Goal: Obtain resource: Download file/media

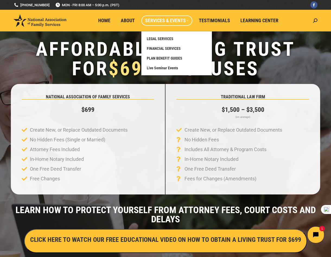
click at [147, 60] on span "PLAN BENEFIT GUIDES" at bounding box center [165, 58] width 36 height 5
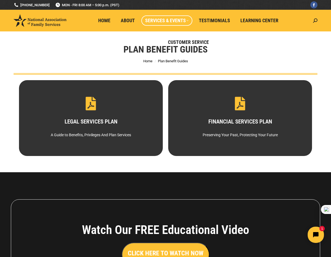
click at [237, 112] on span "DOWNLOAD NOW" at bounding box center [240, 107] width 38 height 9
click at [91, 112] on span "DOWNLOAD NOW" at bounding box center [91, 107] width 38 height 9
click at [121, 20] on span "About" at bounding box center [128, 21] width 14 height 6
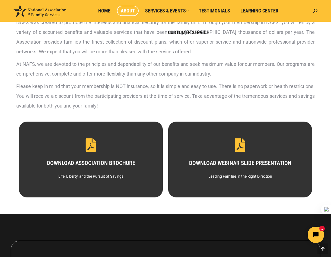
scroll to position [218, 0]
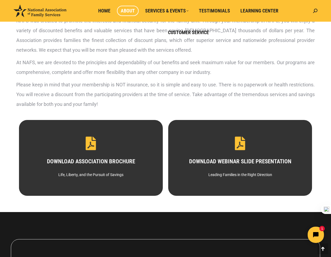
click at [84, 152] on span "DOWNLOAD NOW" at bounding box center [91, 147] width 38 height 9
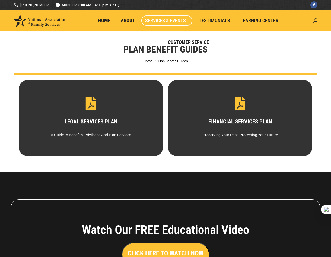
click at [86, 112] on span "DOWNLOAD NOW" at bounding box center [91, 107] width 38 height 9
click at [246, 112] on span "DOWNLOAD NOW" at bounding box center [240, 107] width 38 height 9
